Goal: Task Accomplishment & Management: Manage account settings

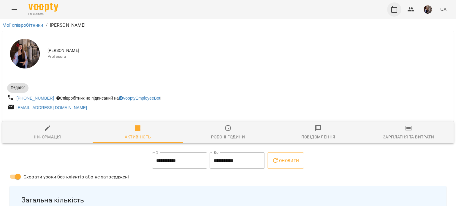
click at [395, 6] on icon "button" at bounding box center [394, 9] width 7 height 7
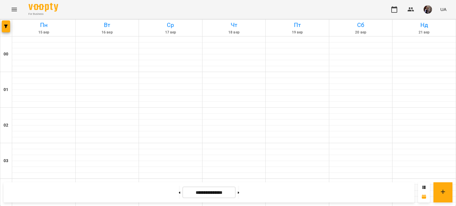
scroll to position [325, 0]
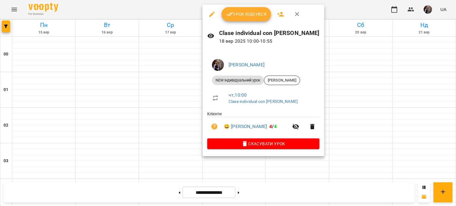
click at [244, 12] on span "Урок відбувся" at bounding box center [246, 14] width 40 height 7
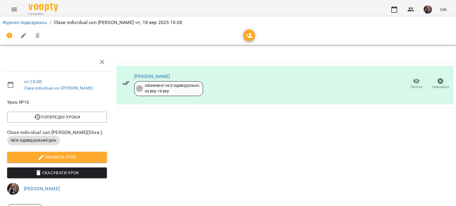
click at [248, 35] on icon "button" at bounding box center [249, 35] width 7 height 5
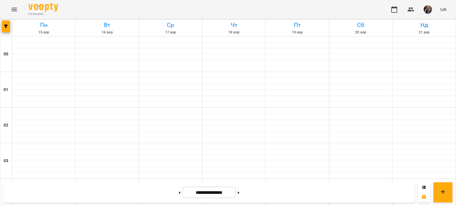
scroll to position [558, 0]
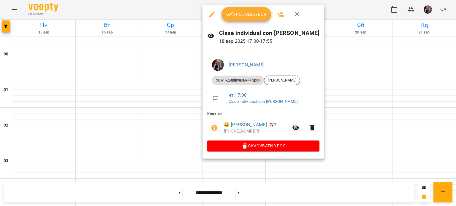
click at [253, 9] on button "Урок відбувся" at bounding box center [246, 14] width 50 height 14
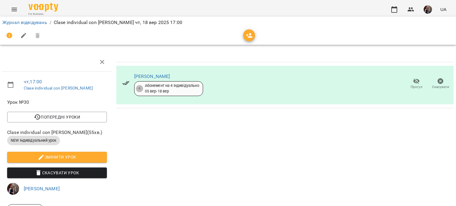
click at [249, 35] on icon "button" at bounding box center [249, 35] width 7 height 7
